Goal: Transaction & Acquisition: Purchase product/service

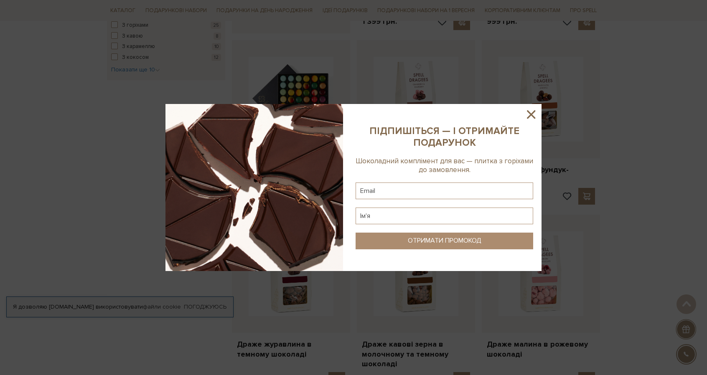
click at [623, 109] on div at bounding box center [353, 187] width 707 height 375
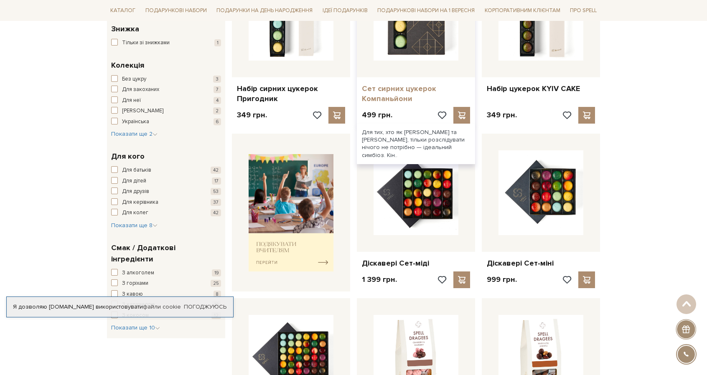
scroll to position [125, 0]
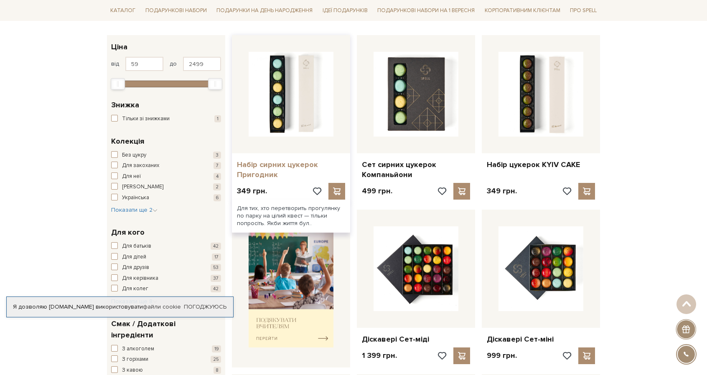
click at [305, 164] on link "Набір сирних цукерок Пригодник" at bounding box center [291, 170] width 108 height 20
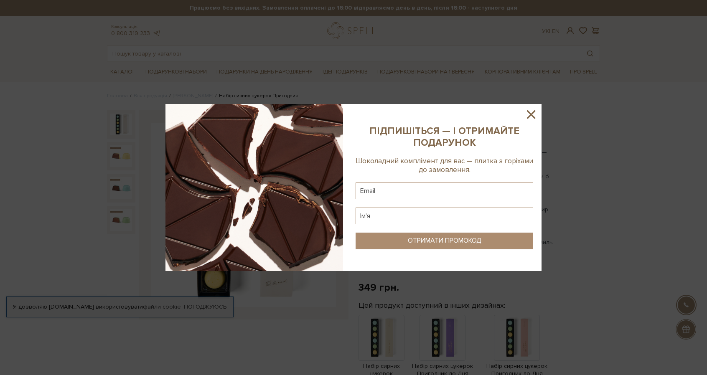
click at [530, 118] on icon at bounding box center [531, 114] width 14 height 14
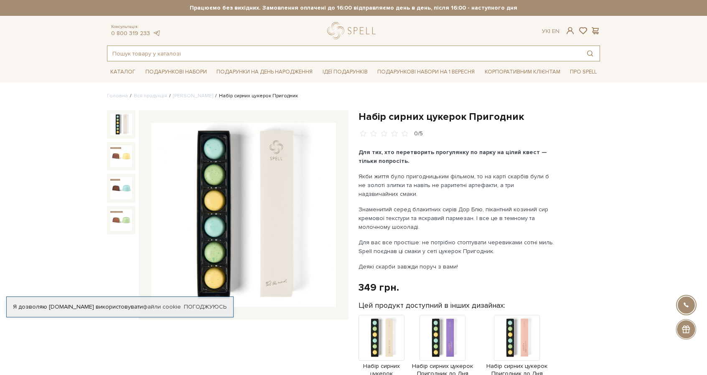
click at [152, 54] on input "text" at bounding box center [343, 53] width 473 height 15
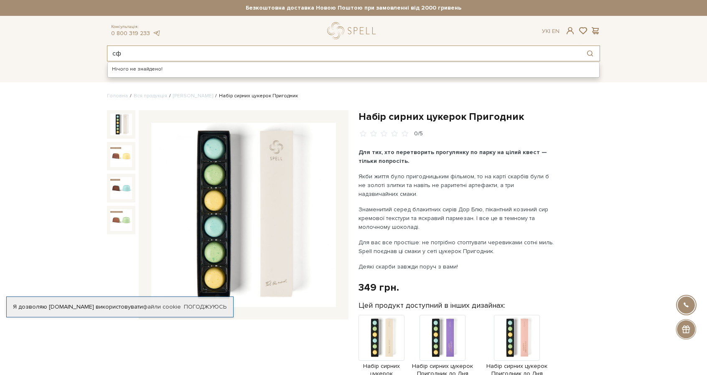
type input "с"
type input "c"
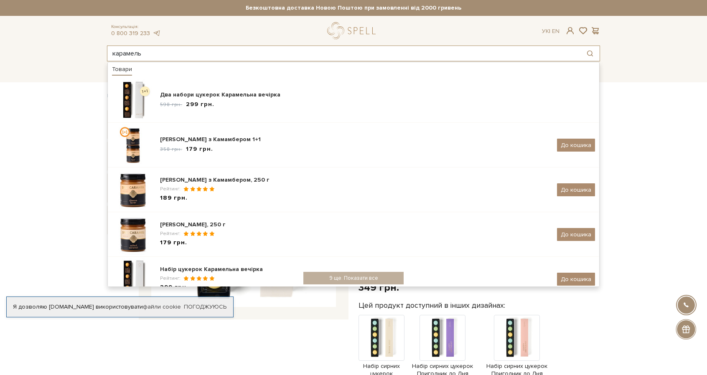
type input "карамель"
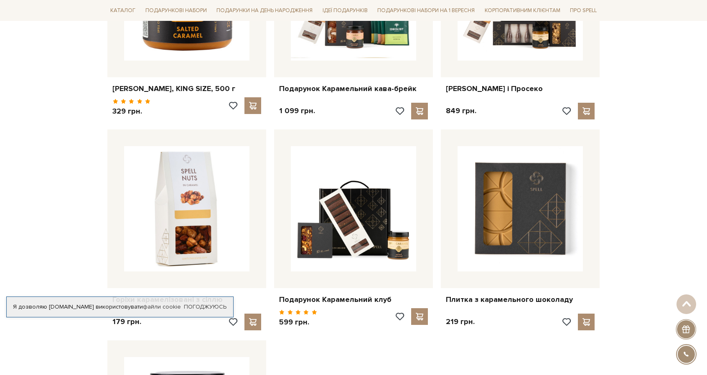
scroll to position [1044, 0]
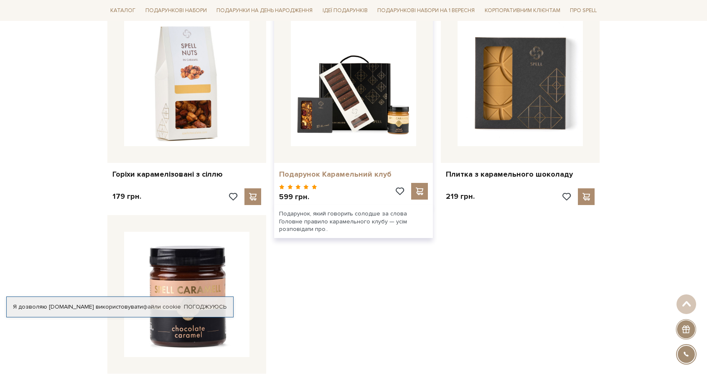
click at [342, 176] on link "Подарунок Карамельний клуб" at bounding box center [353, 175] width 149 height 10
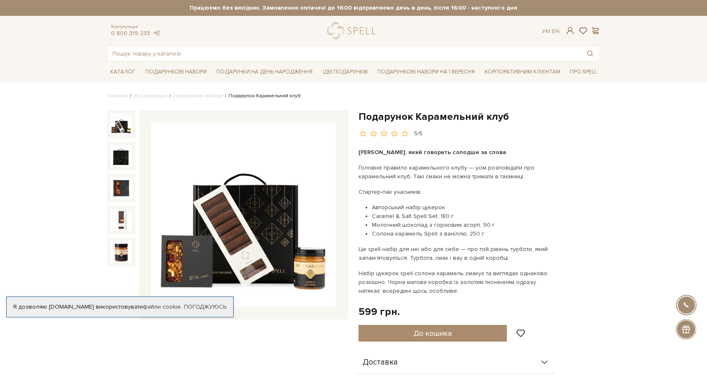
drag, startPoint x: 452, startPoint y: 216, endPoint x: 373, endPoint y: 216, distance: 79.4
click at [373, 216] on li "Caramel & Salt Spell Set, 180 г" at bounding box center [463, 216] width 183 height 9
copy li "Caramel & Salt Spell Set, 180 г"
click at [391, 55] on input "text" at bounding box center [343, 53] width 473 height 15
paste input "Caramel & Salt Spell Set, 180 г"
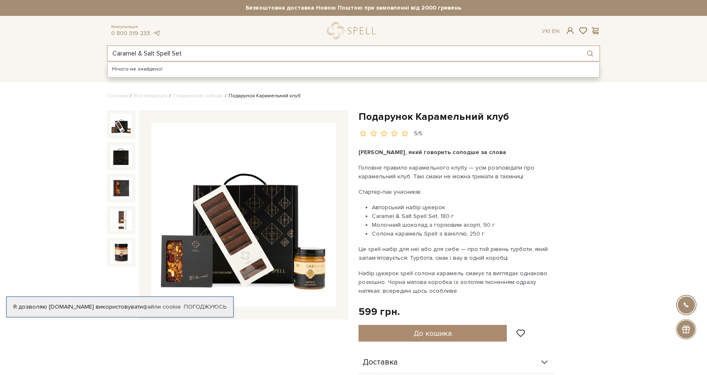
type input "Caramel & Salt Spell Set"
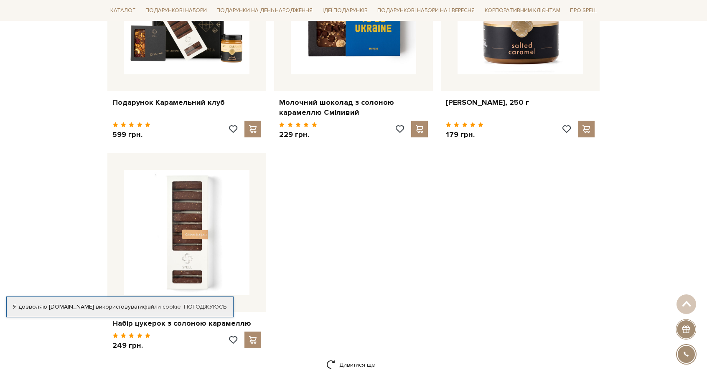
scroll to position [1211, 0]
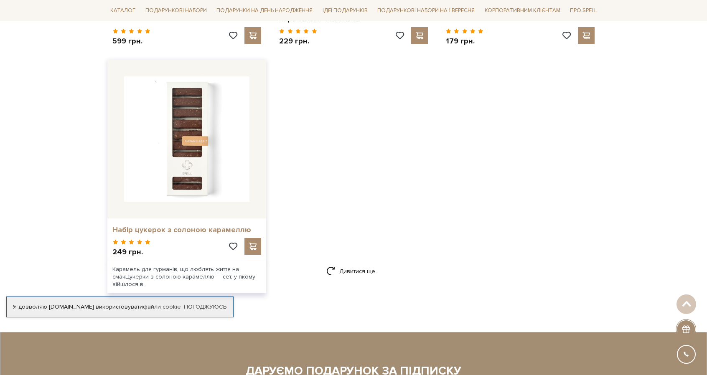
click at [189, 228] on link "Набір цукерок з солоною карамеллю" at bounding box center [186, 230] width 149 height 10
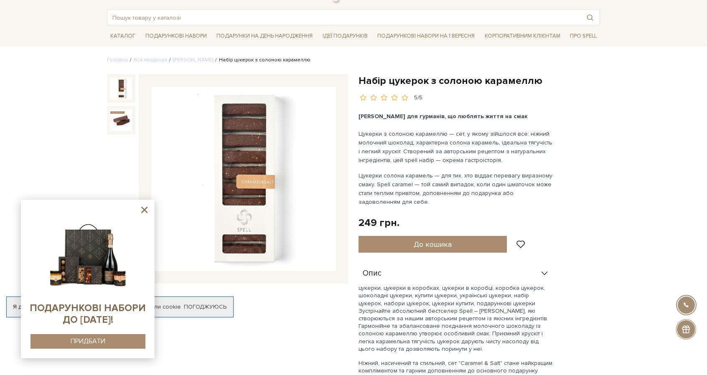
scroll to position [84, 0]
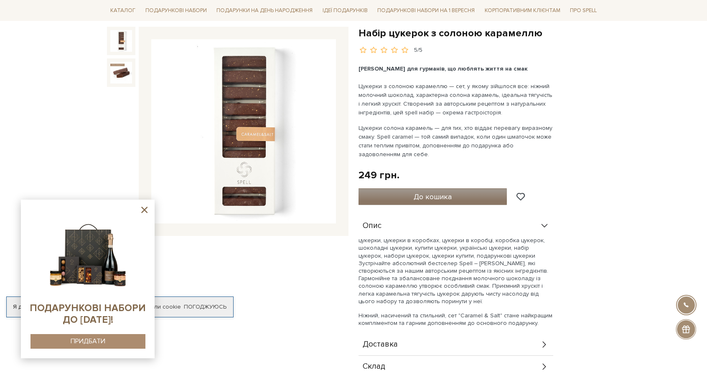
click at [447, 196] on span "До кошика" at bounding box center [433, 196] width 38 height 9
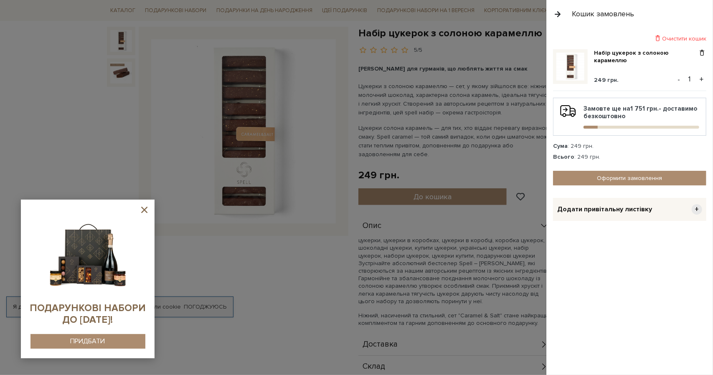
click at [140, 212] on icon at bounding box center [144, 210] width 10 height 10
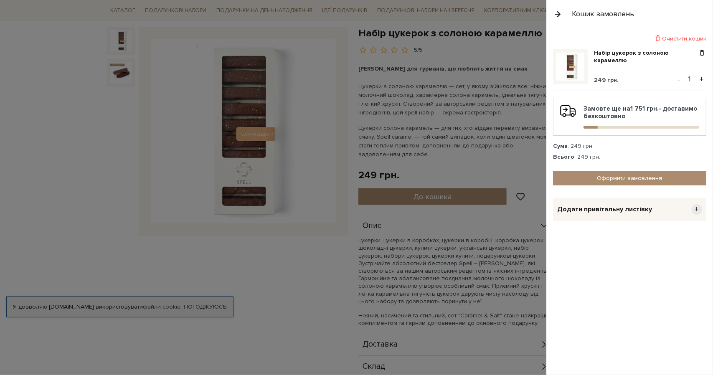
click at [559, 13] on button "button" at bounding box center [557, 14] width 9 height 15
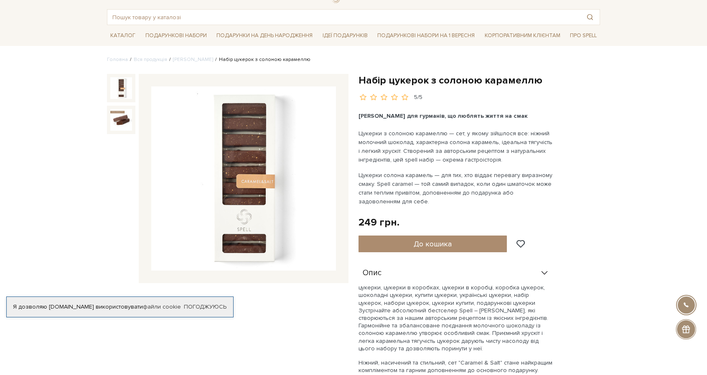
scroll to position [0, 0]
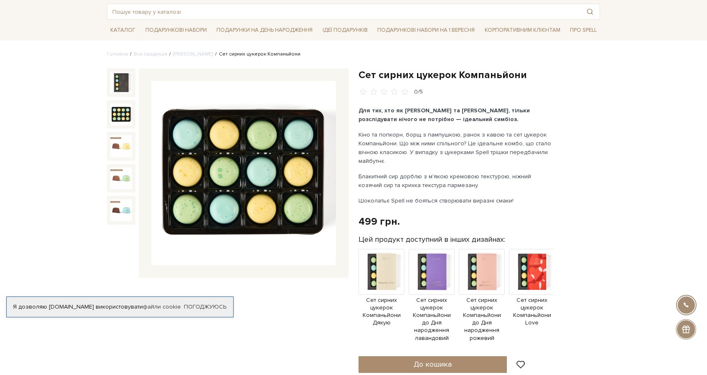
click at [126, 113] on img at bounding box center [121, 115] width 22 height 22
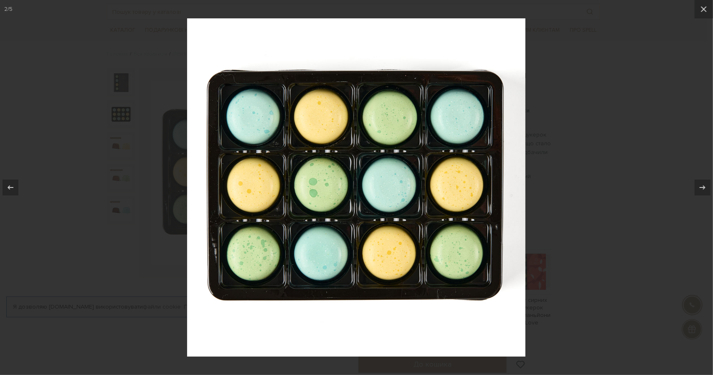
click at [67, 132] on div at bounding box center [356, 187] width 713 height 375
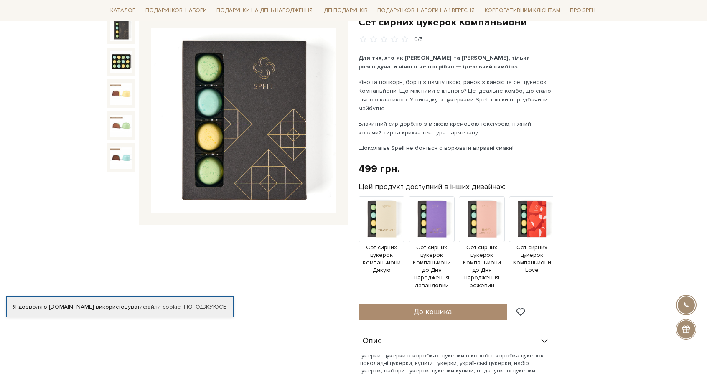
scroll to position [125, 0]
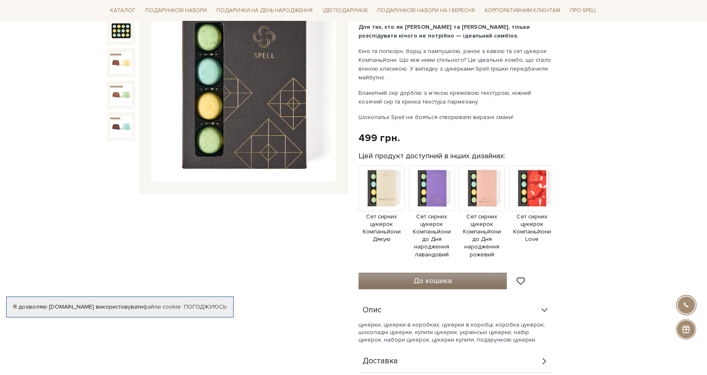
click at [436, 276] on span "До кошика" at bounding box center [433, 280] width 38 height 9
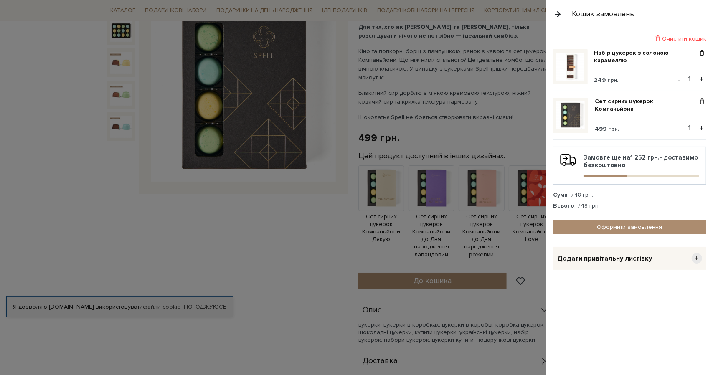
click at [444, 273] on div at bounding box center [356, 187] width 713 height 375
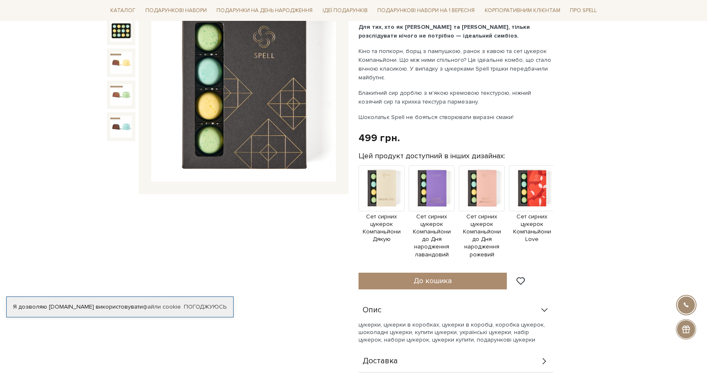
click at [444, 276] on span "До кошика" at bounding box center [433, 280] width 38 height 9
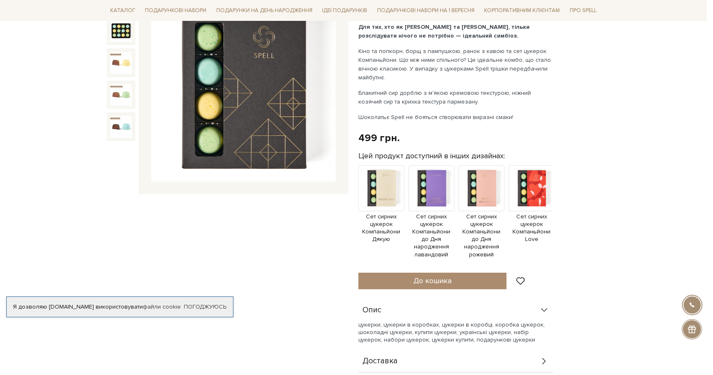
click at [190, 217] on div at bounding box center [356, 187] width 713 height 375
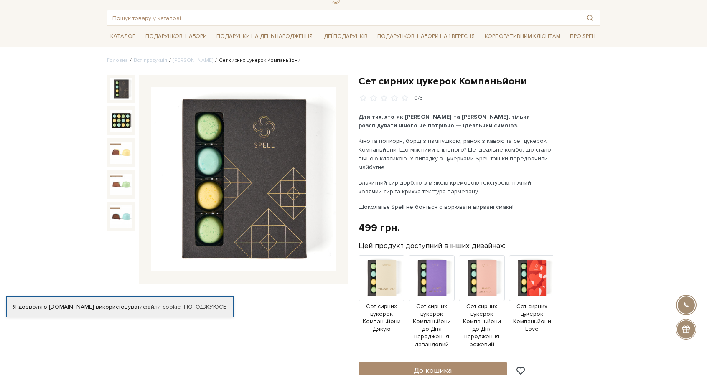
scroll to position [0, 0]
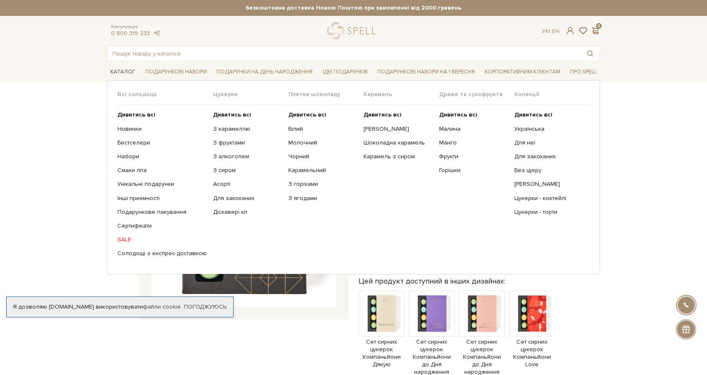
click at [117, 69] on link "Каталог" at bounding box center [123, 72] width 32 height 13
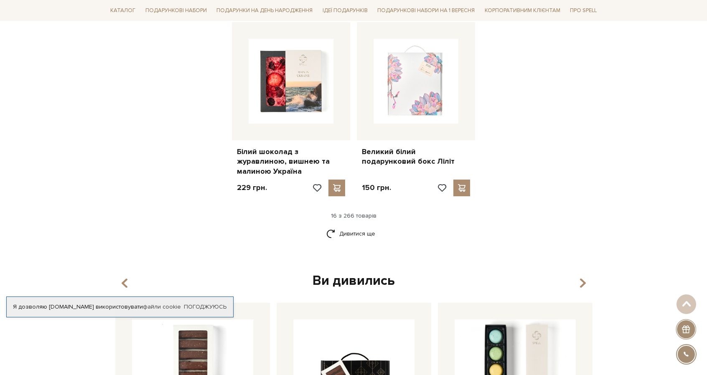
scroll to position [1044, 0]
click at [361, 226] on link "Дивитися ще" at bounding box center [353, 233] width 54 height 15
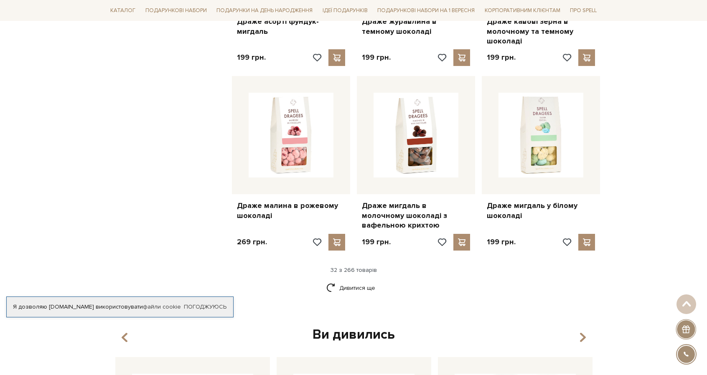
scroll to position [1963, 0]
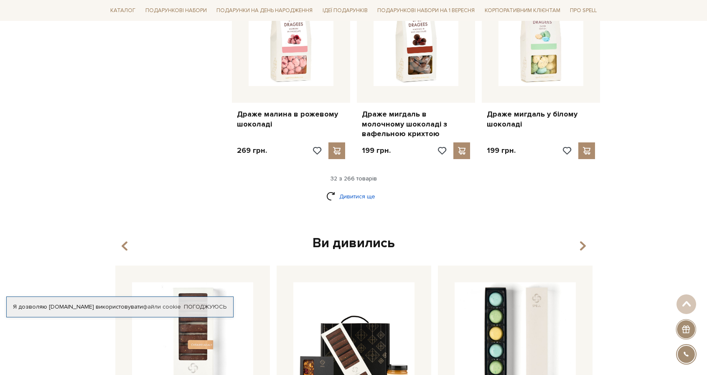
click at [365, 189] on link "Дивитися ще" at bounding box center [353, 196] width 54 height 15
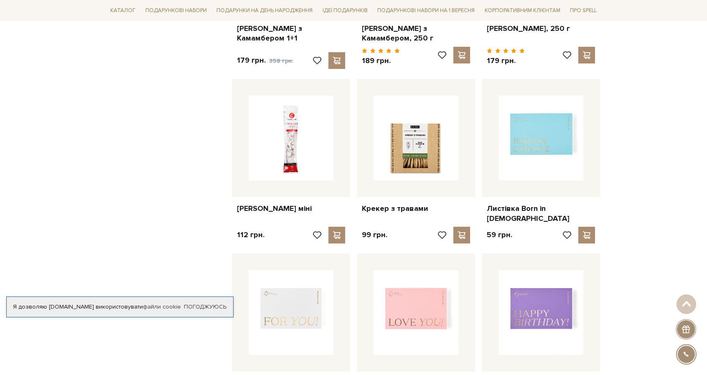
scroll to position [2465, 0]
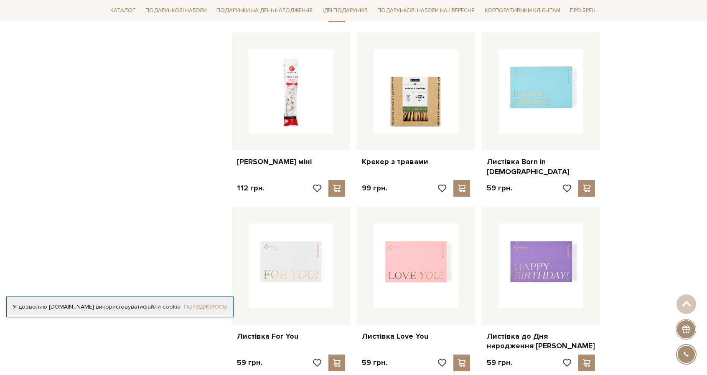
click at [198, 306] on link "Погоджуюсь" at bounding box center [205, 307] width 43 height 8
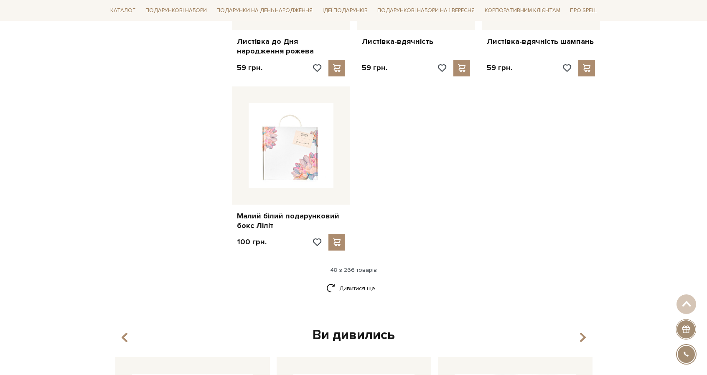
scroll to position [3008, 0]
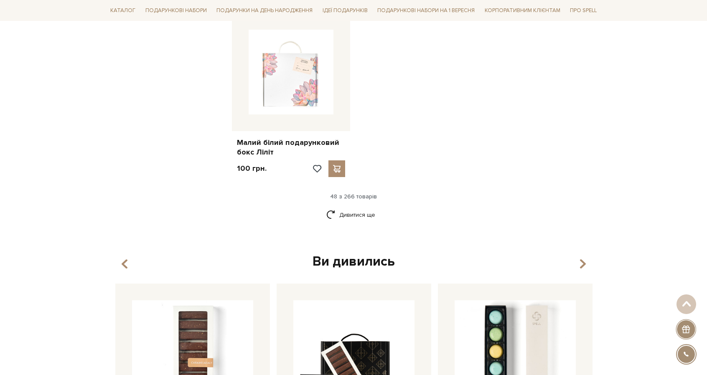
click at [344, 193] on div "48 з 266 товарів" at bounding box center [354, 197] width 500 height 8
click at [346, 208] on link "Дивитися ще" at bounding box center [353, 215] width 54 height 15
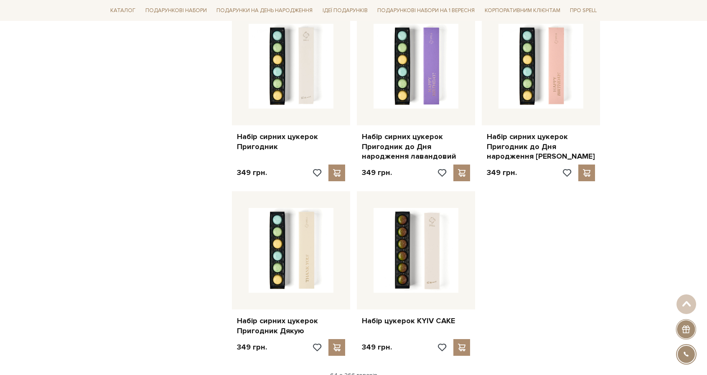
scroll to position [3843, 0]
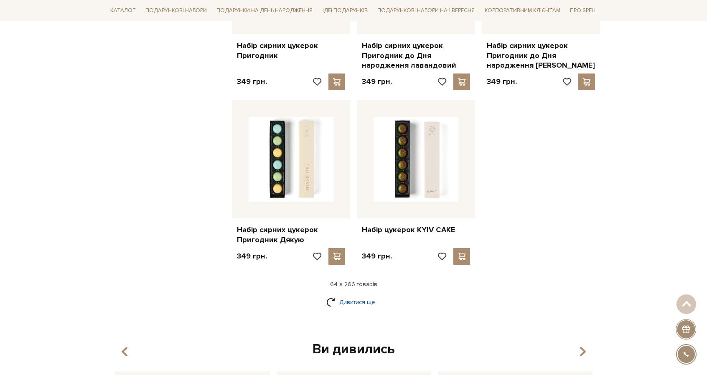
click at [366, 295] on link "Дивитися ще" at bounding box center [353, 302] width 54 height 15
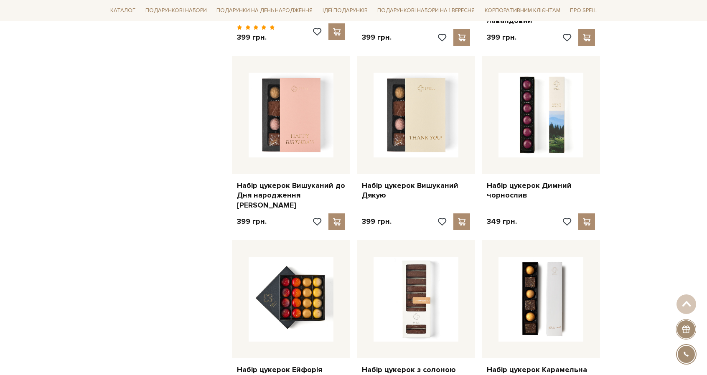
scroll to position [4720, 0]
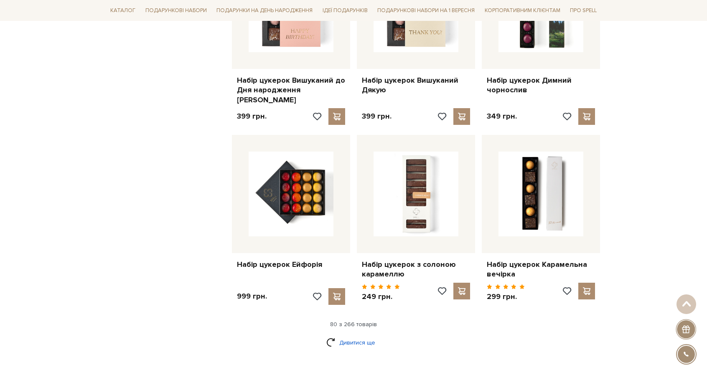
click at [359, 335] on link "Дивитися ще" at bounding box center [353, 342] width 54 height 15
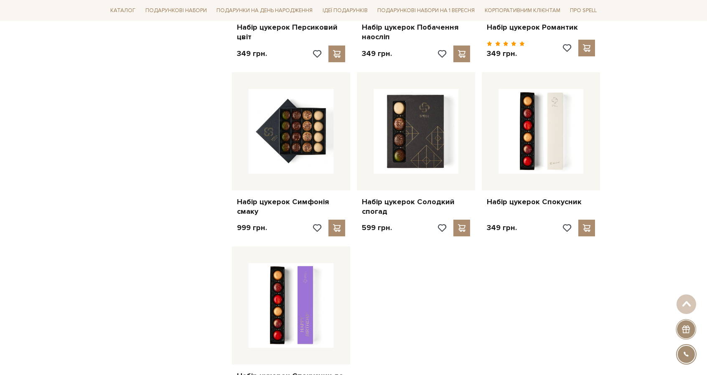
scroll to position [5723, 0]
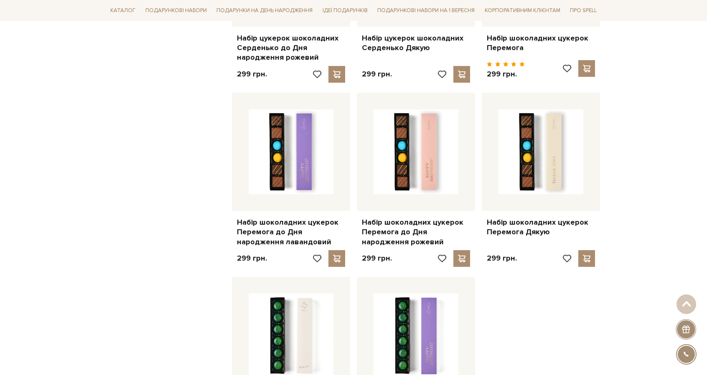
scroll to position [6683, 0]
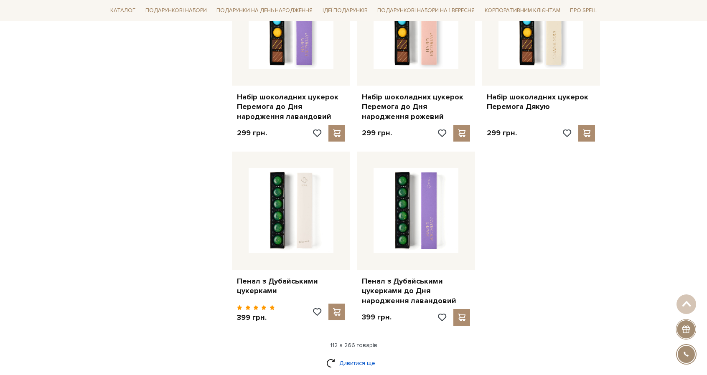
click at [353, 356] on link "Дивитися ще" at bounding box center [353, 363] width 54 height 15
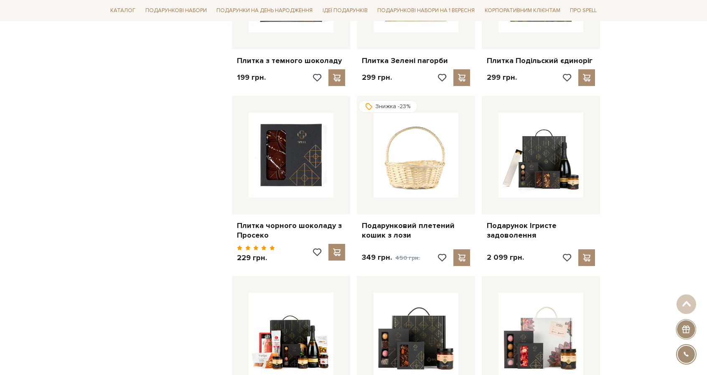
scroll to position [7519, 0]
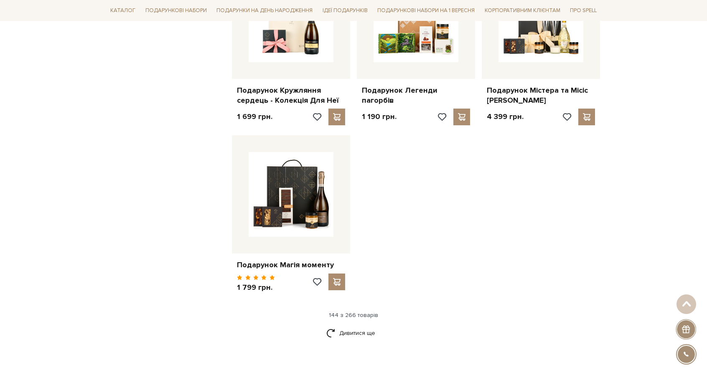
scroll to position [8730, 0]
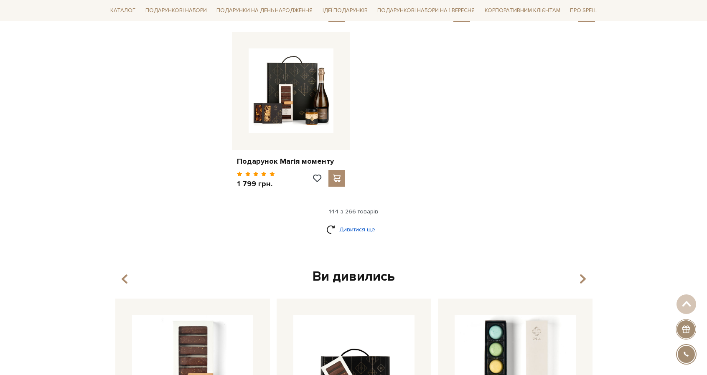
click at [350, 222] on link "Дивитися ще" at bounding box center [353, 229] width 54 height 15
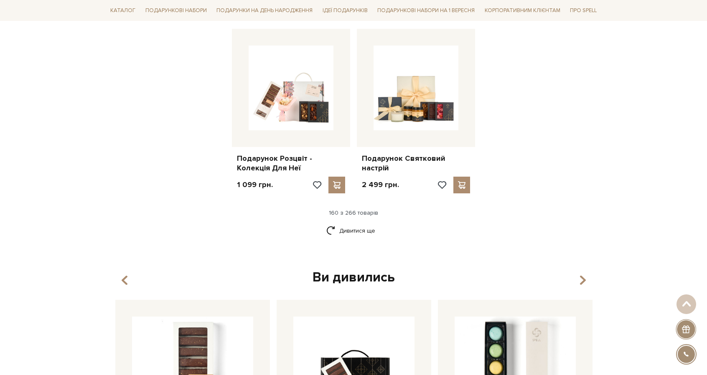
scroll to position [9649, 0]
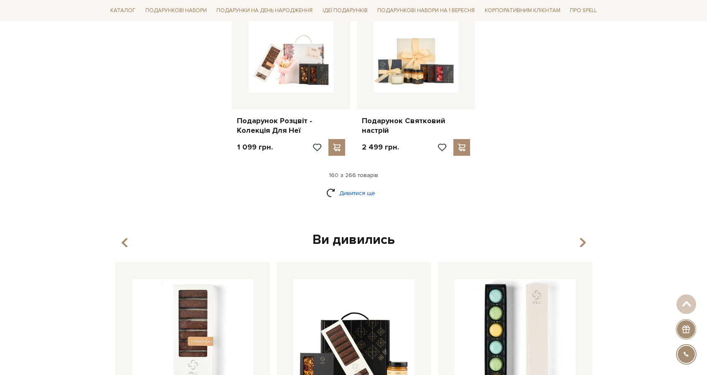
click at [362, 186] on link "Дивитися ще" at bounding box center [353, 193] width 54 height 15
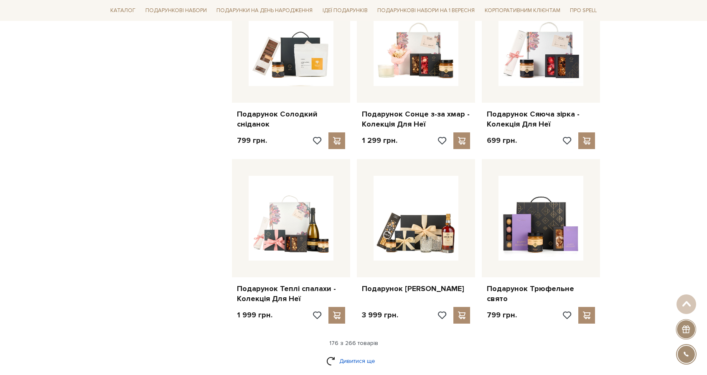
scroll to position [10443, 0]
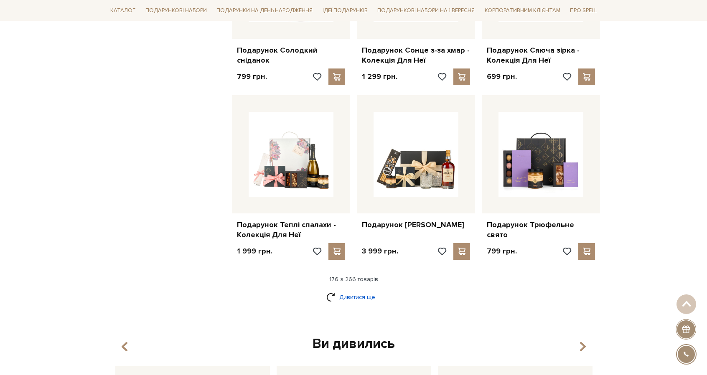
click at [364, 290] on link "Дивитися ще" at bounding box center [353, 297] width 54 height 15
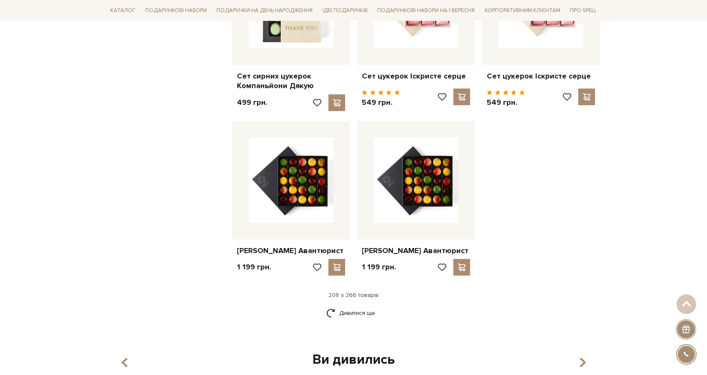
scroll to position [12448, 0]
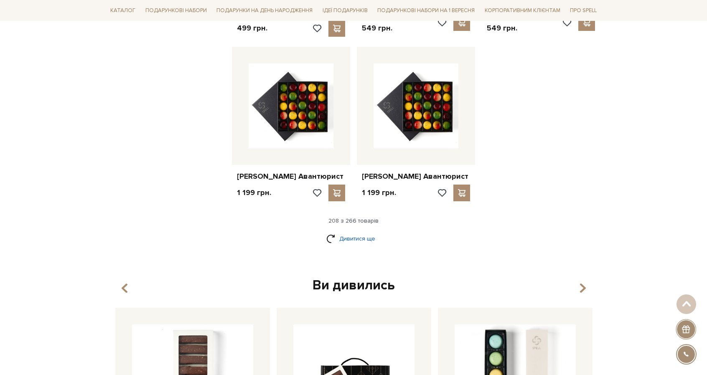
click at [370, 231] on link "Дивитися ще" at bounding box center [353, 238] width 54 height 15
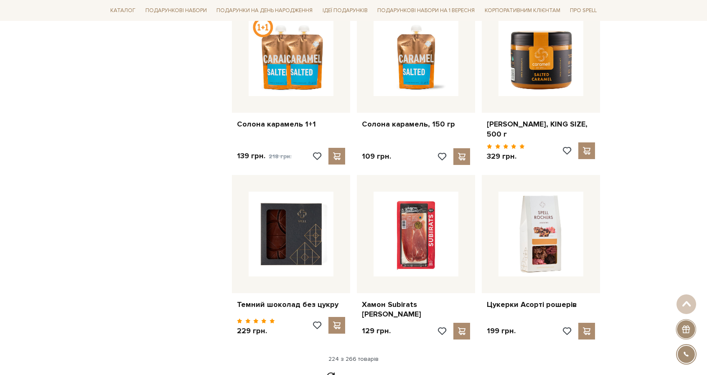
scroll to position [13242, 0]
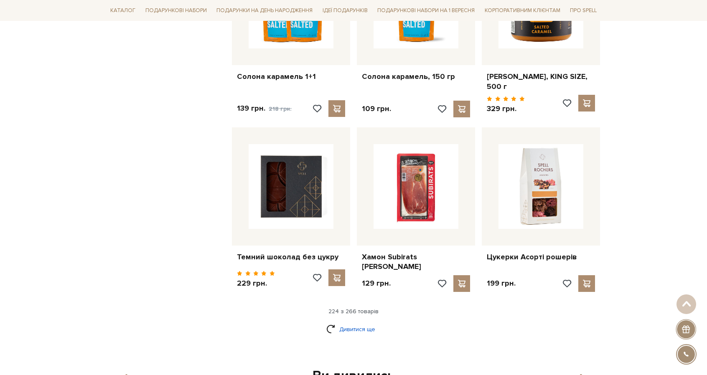
click at [361, 322] on link "Дивитися ще" at bounding box center [353, 329] width 54 height 15
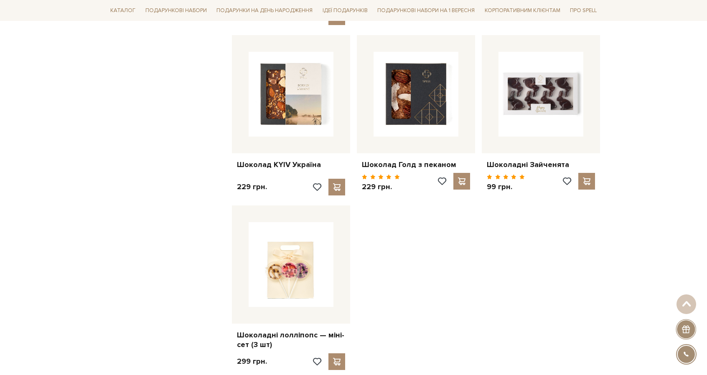
scroll to position [14244, 0]
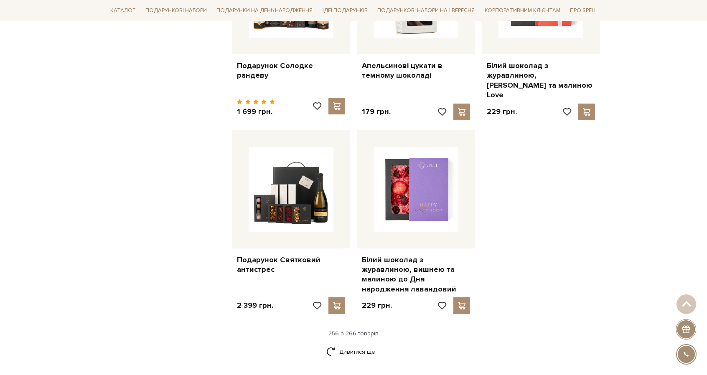
scroll to position [15288, 0]
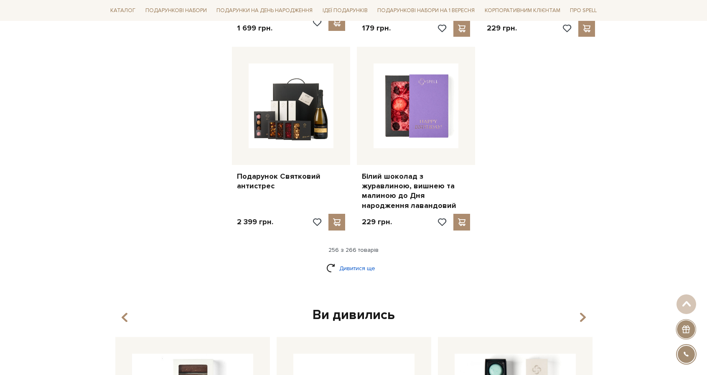
click at [356, 261] on link "Дивитися ще" at bounding box center [353, 268] width 54 height 15
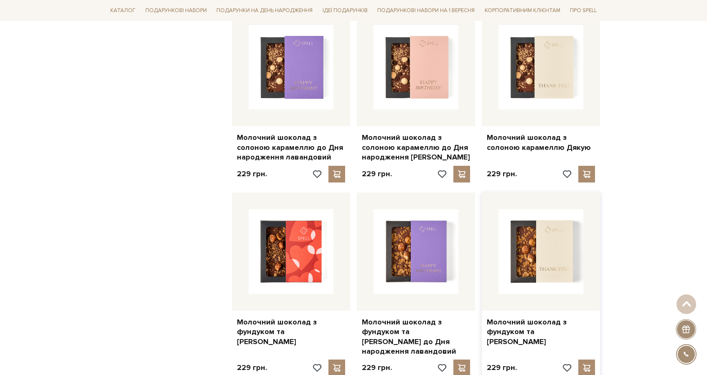
scroll to position [15706, 0]
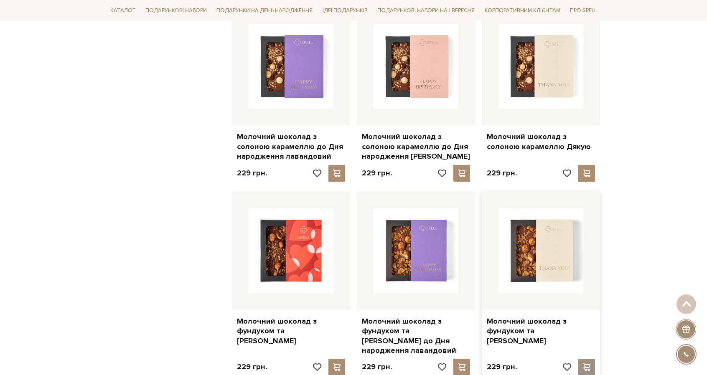
click at [586, 363] on span at bounding box center [586, 367] width 10 height 8
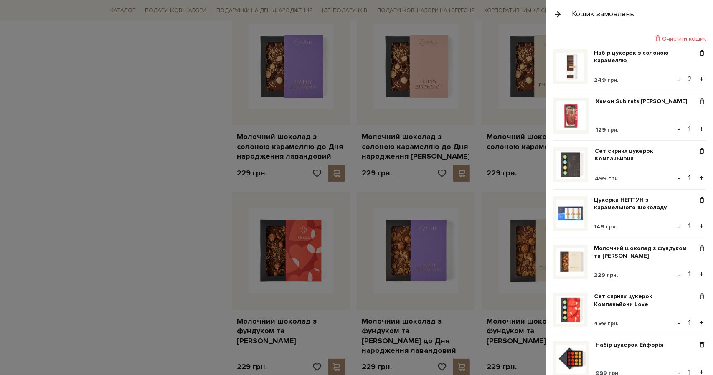
click at [129, 222] on div at bounding box center [356, 187] width 713 height 375
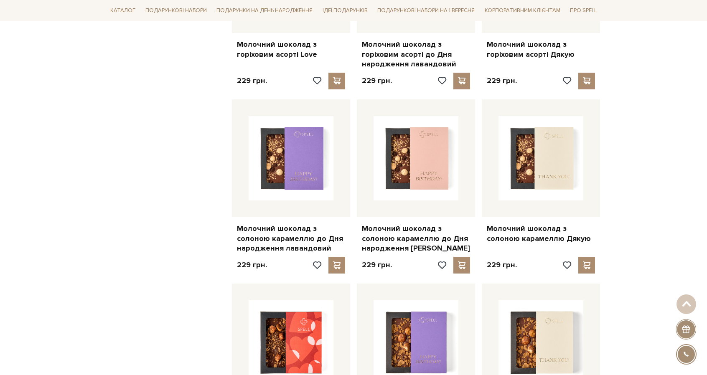
scroll to position [15581, 0]
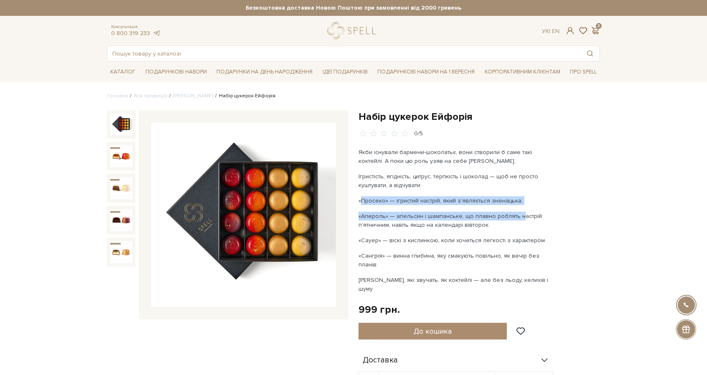
drag, startPoint x: 363, startPoint y: 201, endPoint x: 517, endPoint y: 207, distance: 154.7
click at [517, 207] on div "Якби існували бармени-шоколатьє, вони створили б саме такі коктейлі. А поки цю …" at bounding box center [456, 220] width 196 height 145
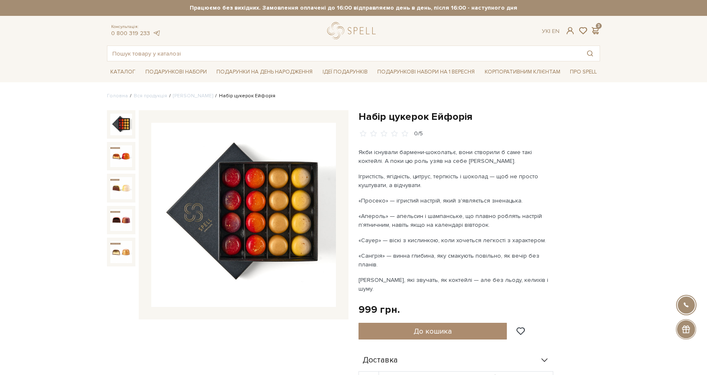
click at [447, 224] on p "«Апероль» — апельсин і шампанське, що плавно роблять настрій п’ятничним, навіть…" at bounding box center [456, 221] width 196 height 18
drag, startPoint x: 387, startPoint y: 236, endPoint x: 441, endPoint y: 236, distance: 53.9
click at [441, 236] on p "«Сауер» — віскі з кислинкою, коли хочеться легкості з характером." at bounding box center [456, 240] width 196 height 9
click at [387, 256] on p "«Сангрія» — винна глибина, яку смакують повільно, як вечір без планів." at bounding box center [456, 260] width 196 height 18
click at [388, 256] on p "«Сангрія» — винна глибина, яку смакують повільно, як вечір без планів." at bounding box center [456, 260] width 196 height 18
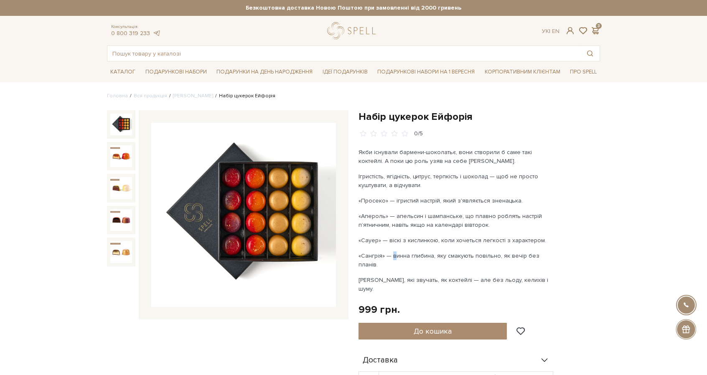
click at [388, 256] on p "«Сангрія» — винна глибина, яку смакують повільно, як вечір без планів." at bounding box center [456, 260] width 196 height 18
click at [460, 249] on div "Якби існували бармени-шоколатьє, вони створили б саме такі коктейлі. А поки цю …" at bounding box center [456, 220] width 196 height 145
click at [456, 323] on button "До кошика" at bounding box center [432, 331] width 148 height 17
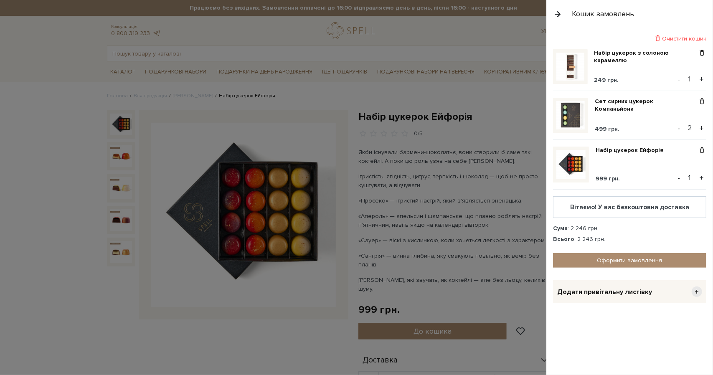
click at [701, 77] on button "+" at bounding box center [702, 79] width 10 height 13
click at [439, 230] on div at bounding box center [356, 187] width 713 height 375
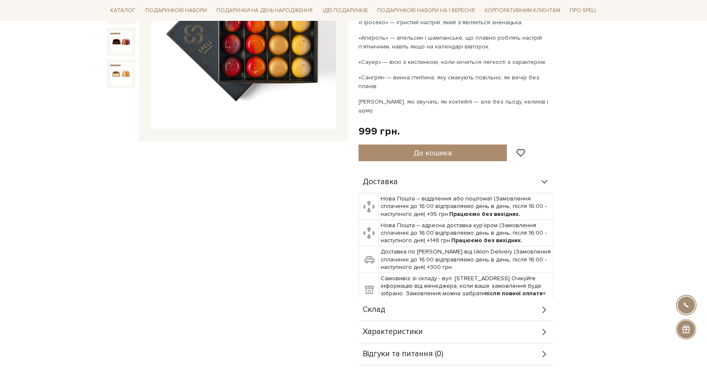
scroll to position [209, 0]
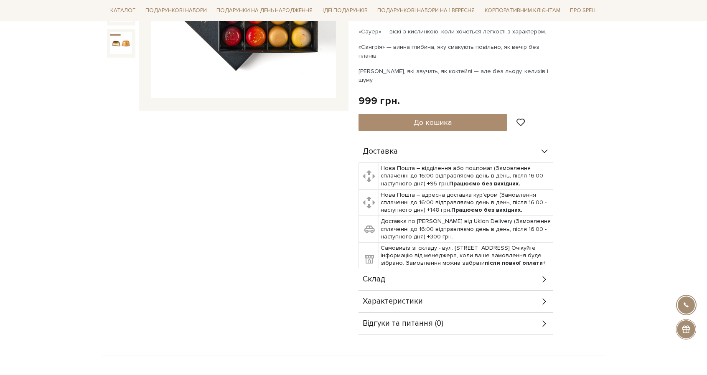
click at [245, 327] on div "Набір цукерок Ейфорія 0/5 Набір цукерок Ейфорія" at bounding box center [353, 128] width 503 height 454
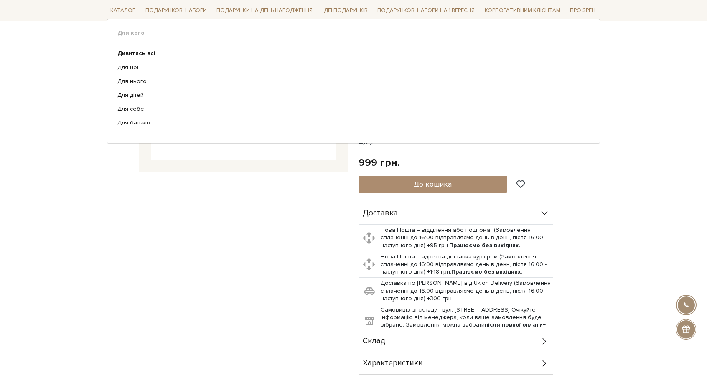
scroll to position [42, 0]
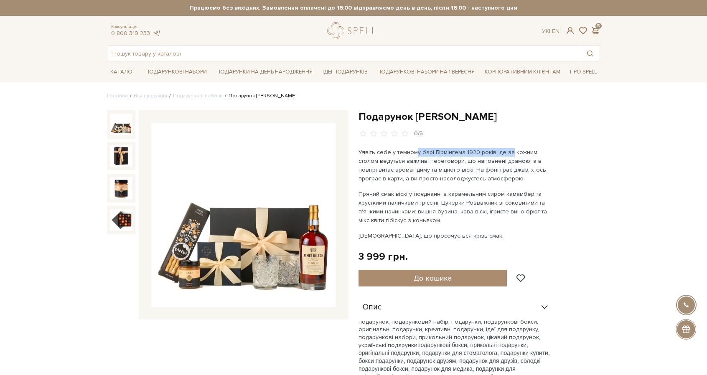
drag, startPoint x: 432, startPoint y: 151, endPoint x: 507, endPoint y: 153, distance: 74.8
click at [507, 153] on p "Уявіть себе у темному барі Бірмінгема 1920 років, де за кожним столом ведуться …" at bounding box center [456, 165] width 196 height 35
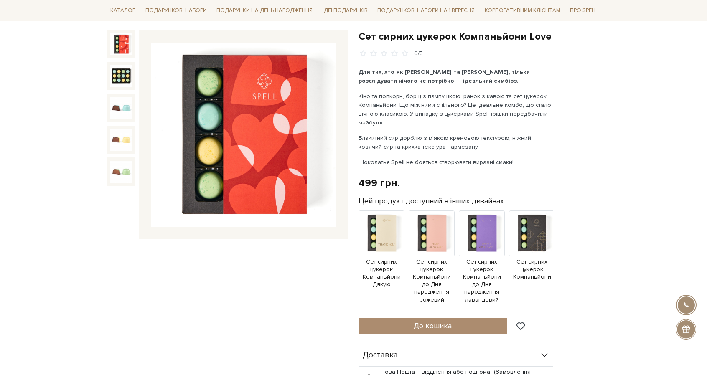
scroll to position [125, 0]
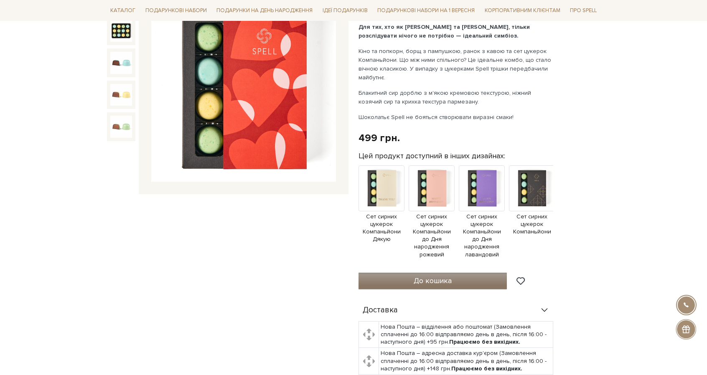
click at [434, 276] on span "До кошика" at bounding box center [433, 280] width 38 height 9
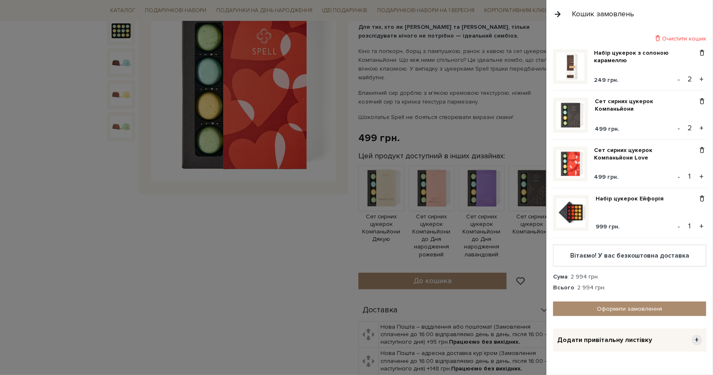
click at [677, 127] on button "-" at bounding box center [679, 128] width 8 height 13
click at [288, 259] on div at bounding box center [356, 187] width 713 height 375
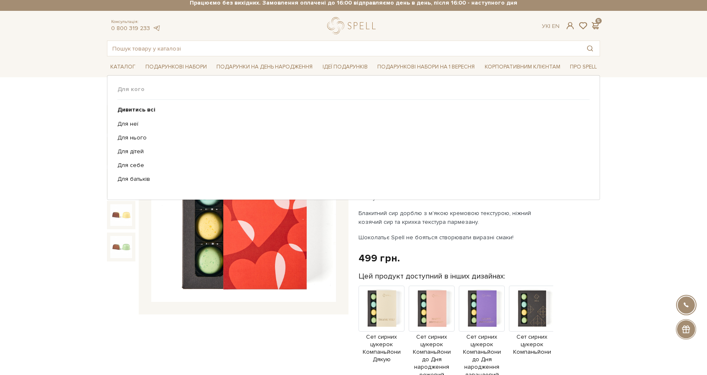
scroll to position [0, 0]
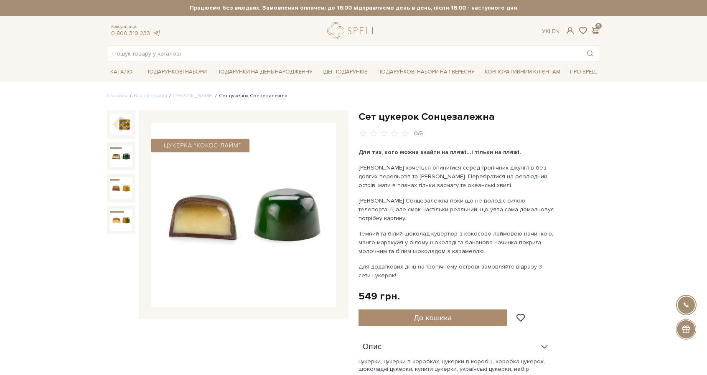
click at [113, 158] on img at bounding box center [121, 156] width 22 height 22
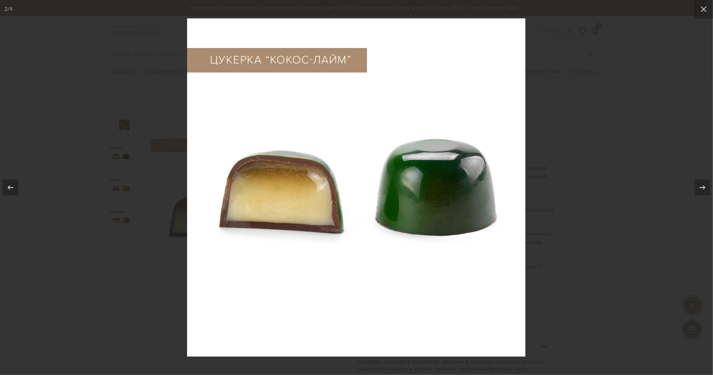
click at [81, 160] on div at bounding box center [356, 187] width 713 height 375
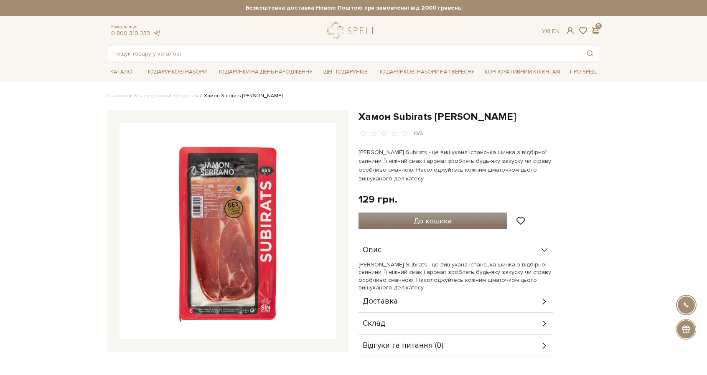
click at [446, 220] on span "До кошика" at bounding box center [433, 220] width 38 height 9
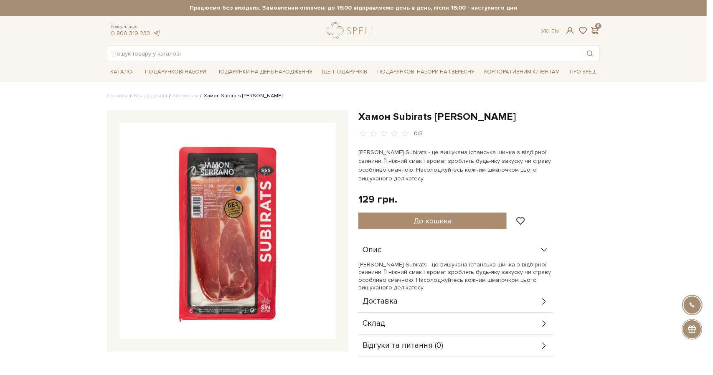
click at [413, 160] on div at bounding box center [356, 187] width 713 height 375
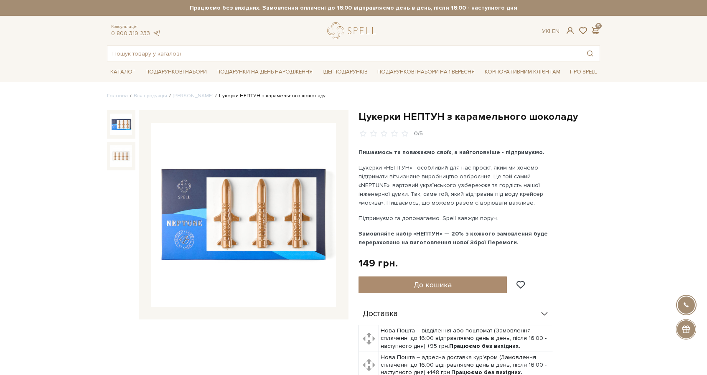
click at [298, 239] on img at bounding box center [243, 215] width 185 height 185
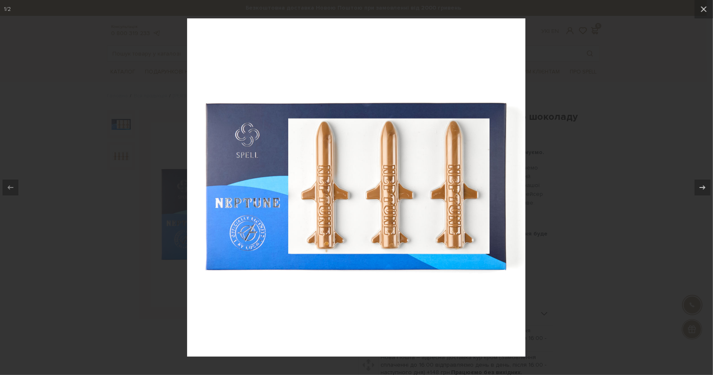
click at [612, 223] on div at bounding box center [356, 187] width 713 height 375
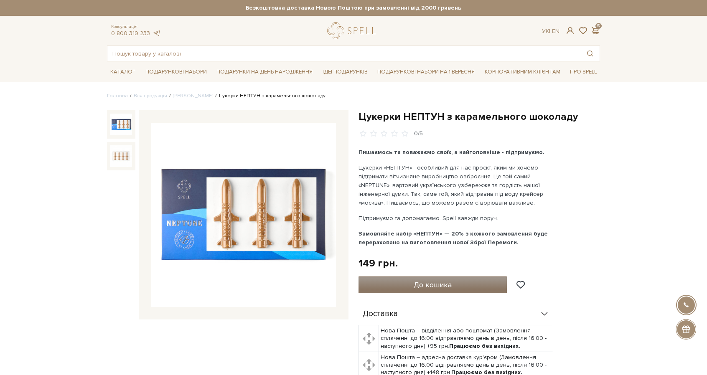
click at [455, 282] on button "До кошика" at bounding box center [432, 285] width 148 height 17
